Goal: Task Accomplishment & Management: Manage account settings

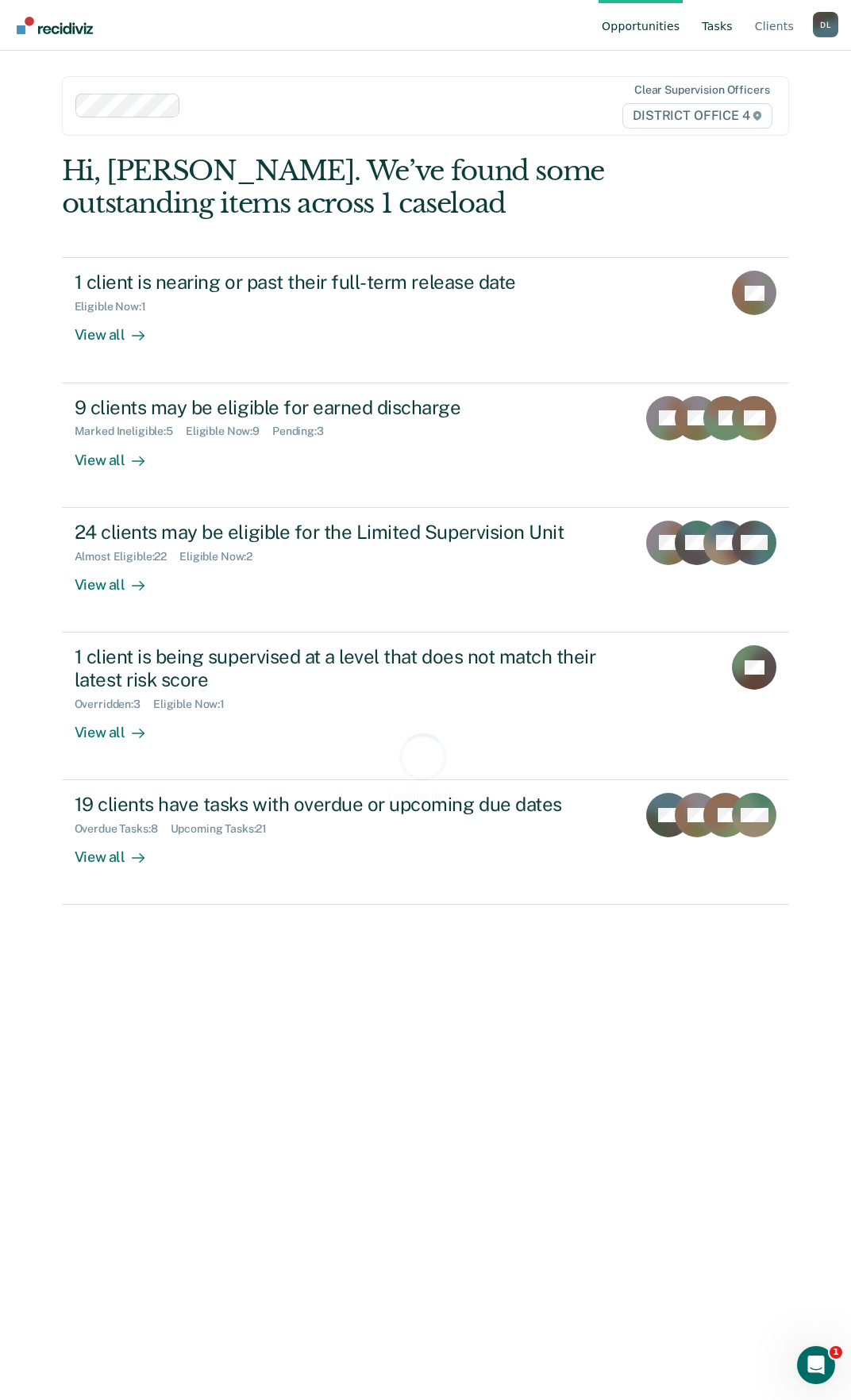
click at [719, 27] on link "Tasks" at bounding box center [717, 25] width 37 height 51
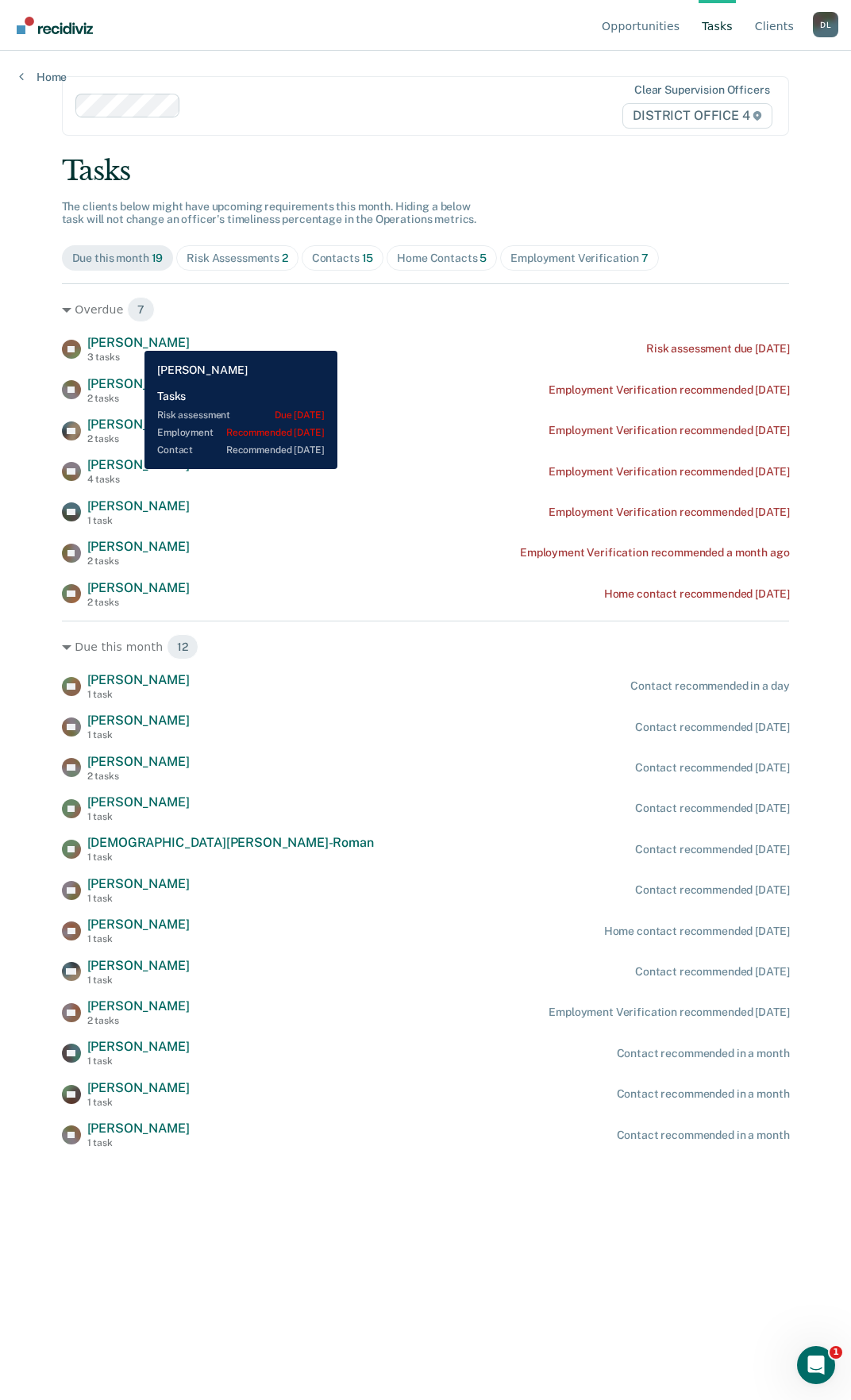
click at [133, 338] on span "[PERSON_NAME]" at bounding box center [138, 342] width 103 height 15
